Goal: Task Accomplishment & Management: Use online tool/utility

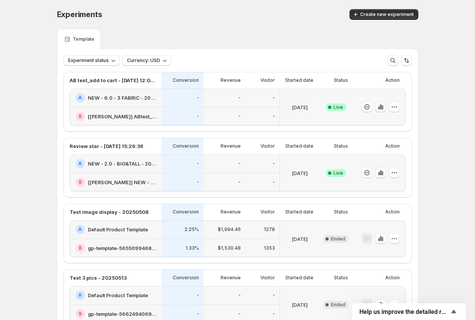
click at [383, 108] on icon "button" at bounding box center [381, 107] width 8 height 8
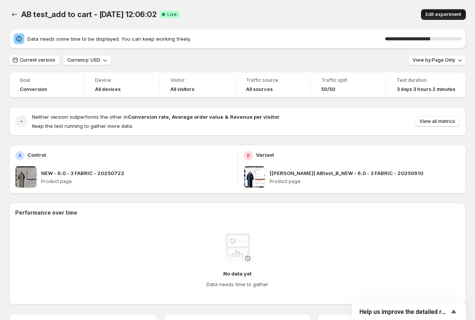
click at [442, 11] on button "Edit experiment" at bounding box center [443, 14] width 45 height 11
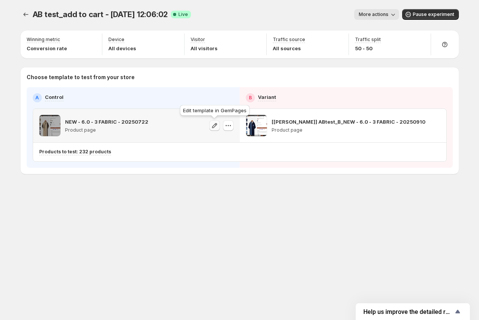
click at [213, 127] on icon "button" at bounding box center [215, 126] width 8 height 8
click at [214, 127] on icon "button" at bounding box center [215, 126] width 8 height 8
